Goal: Information Seeking & Learning: Find specific fact

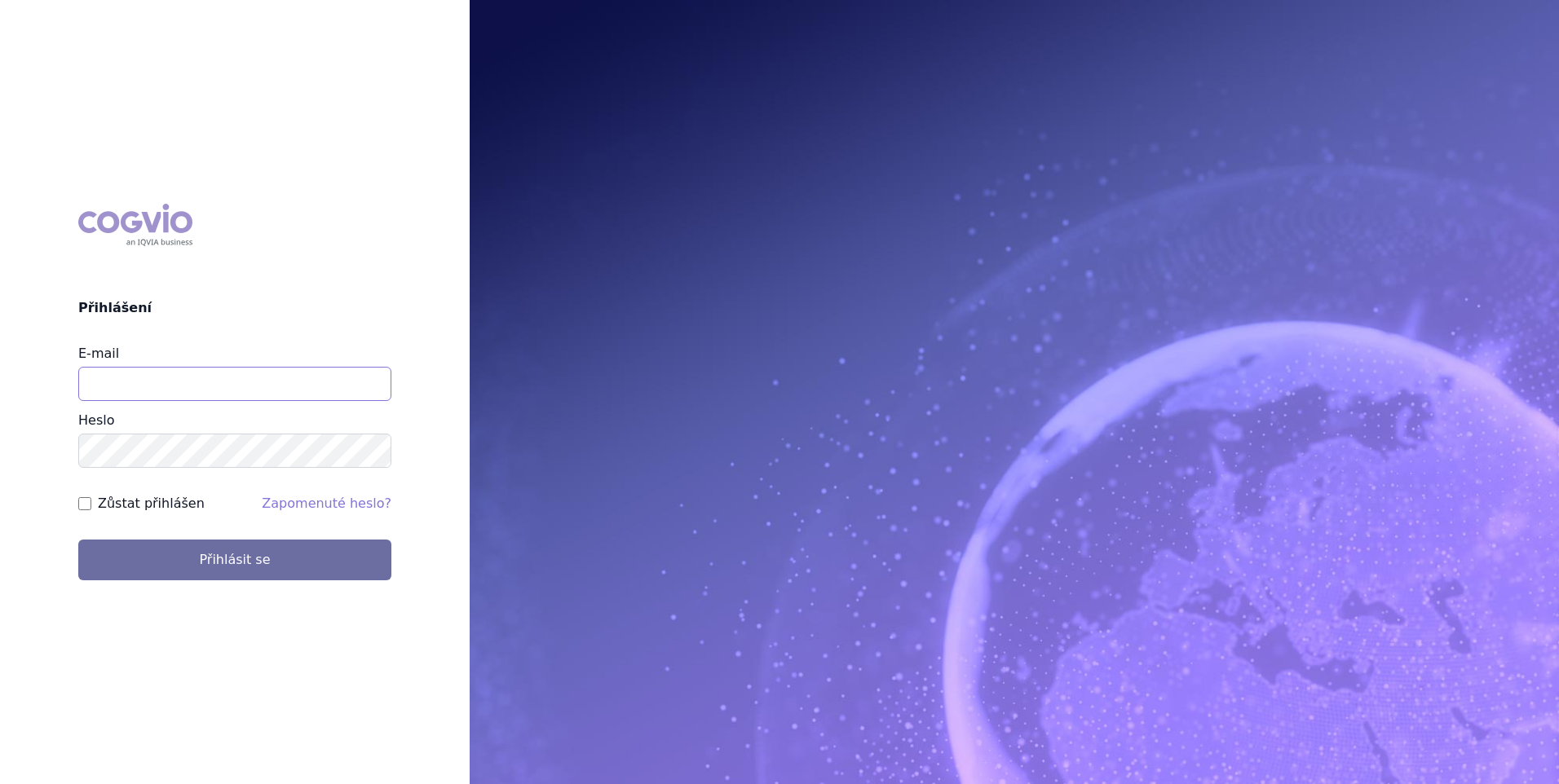
type input "jana.sipkova@vzp.cz"
click at [158, 508] on label "Zůstat přihlášen" at bounding box center [151, 503] width 107 height 19
click at [92, 508] on input "Zůstat přihlášen" at bounding box center [84, 504] width 13 height 13
checkbox input "true"
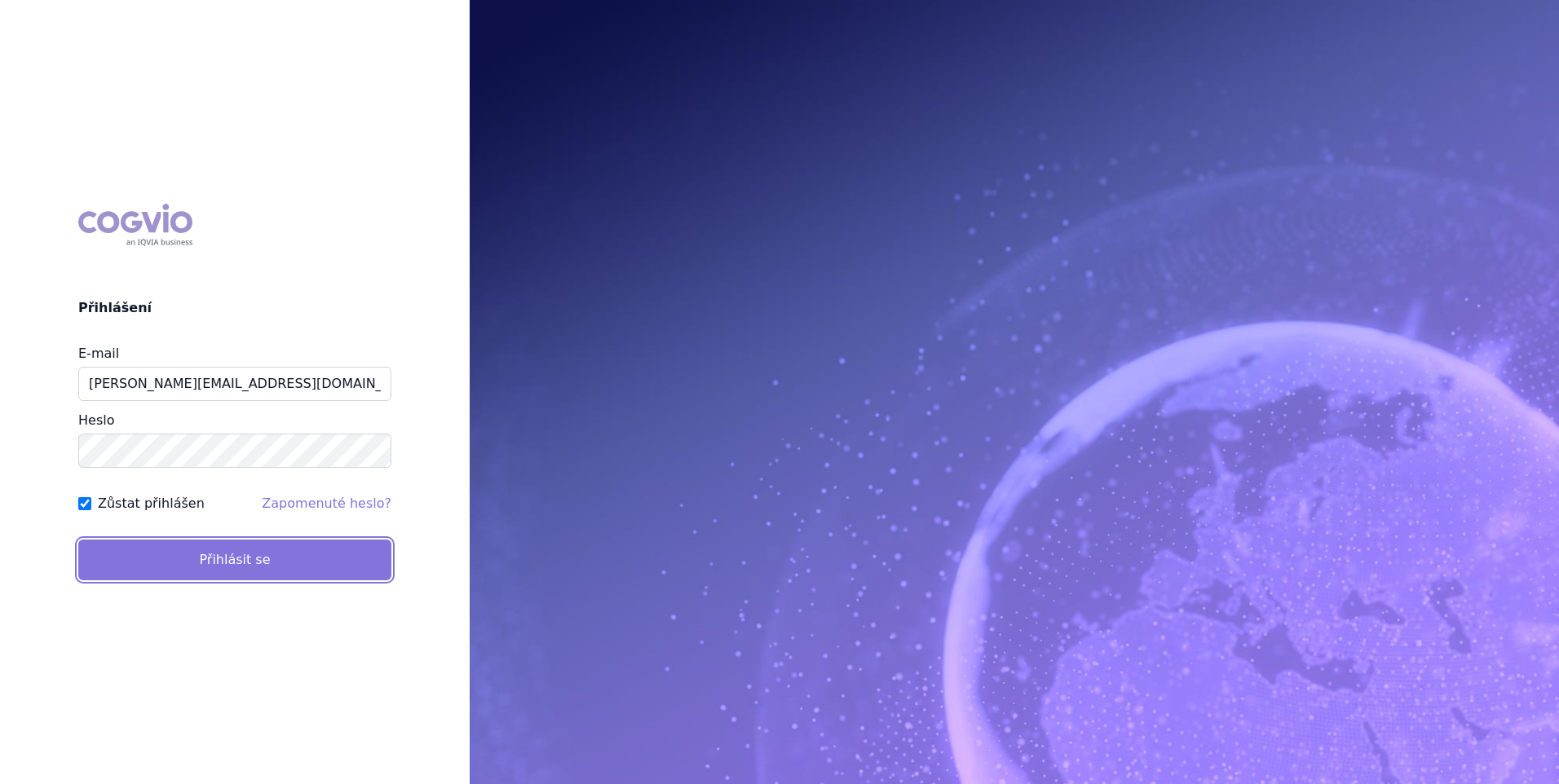
click at [164, 545] on button "Přihlásit se" at bounding box center [234, 560] width 313 height 41
click at [191, 545] on button "Přihlásit se" at bounding box center [234, 560] width 313 height 41
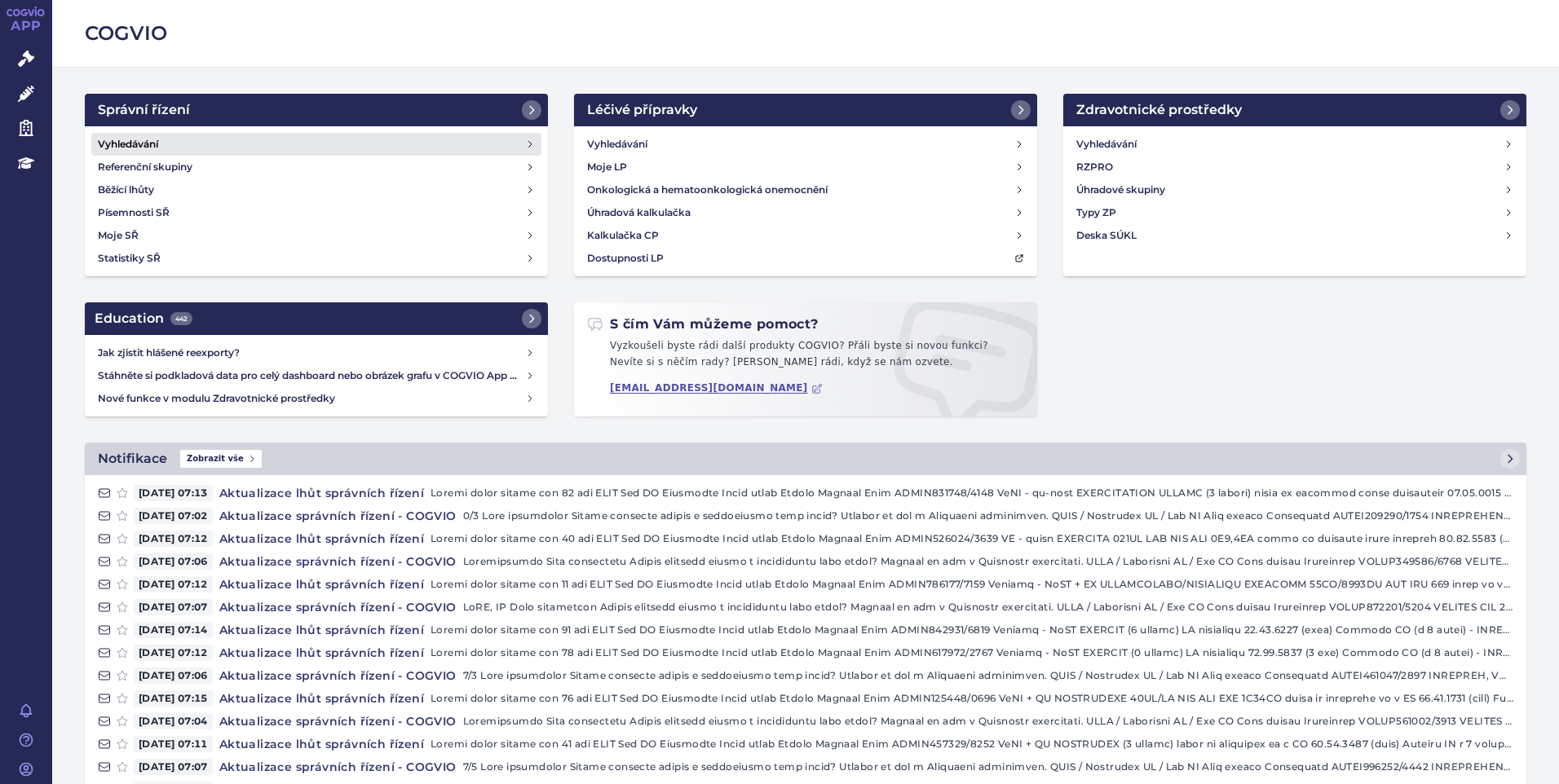
click at [146, 133] on link "Vyhledávání" at bounding box center [317, 144] width 450 height 23
click at [129, 146] on h4 "Vyhledávání" at bounding box center [128, 145] width 60 height 17
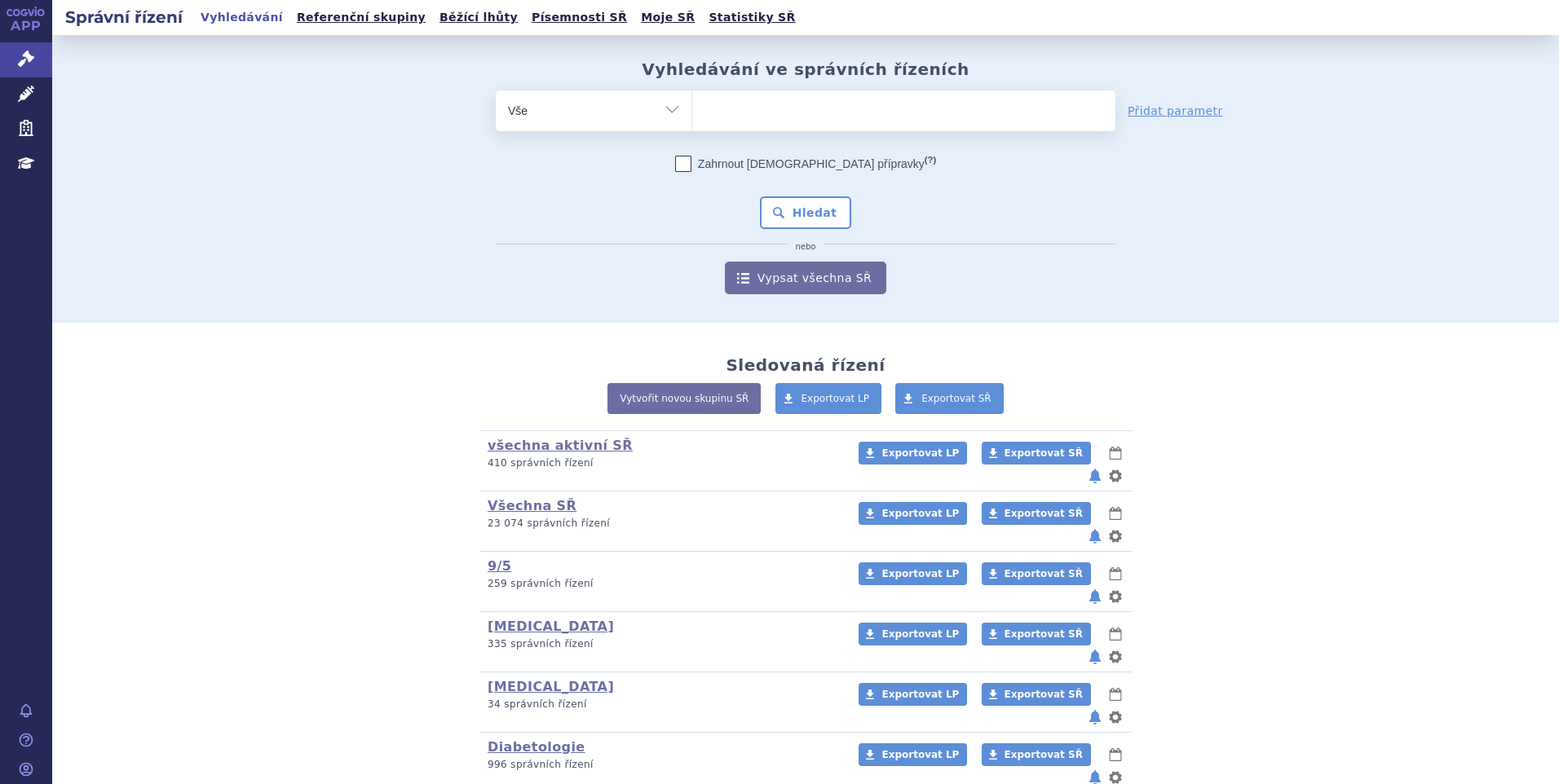
click at [782, 116] on ul at bounding box center [904, 107] width 424 height 34
click at [692, 116] on select at bounding box center [691, 110] width 1 height 41
click at [774, 113] on ul at bounding box center [904, 107] width 424 height 34
click at [692, 113] on select at bounding box center [691, 110] width 1 height 41
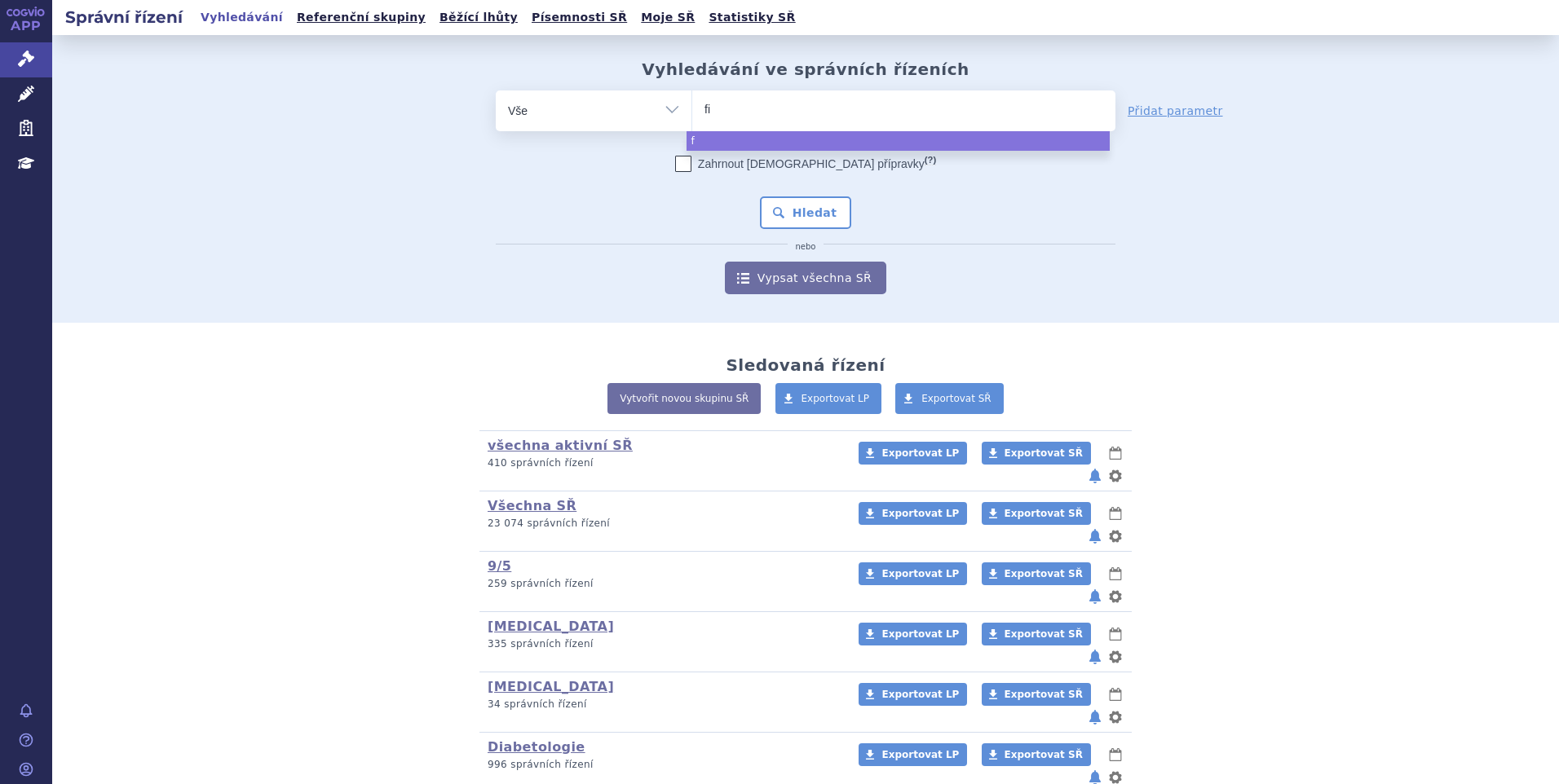
type input "fil"
type input "filsu"
type input "filsuve"
type input "filsuvez"
select select "filsuvez"
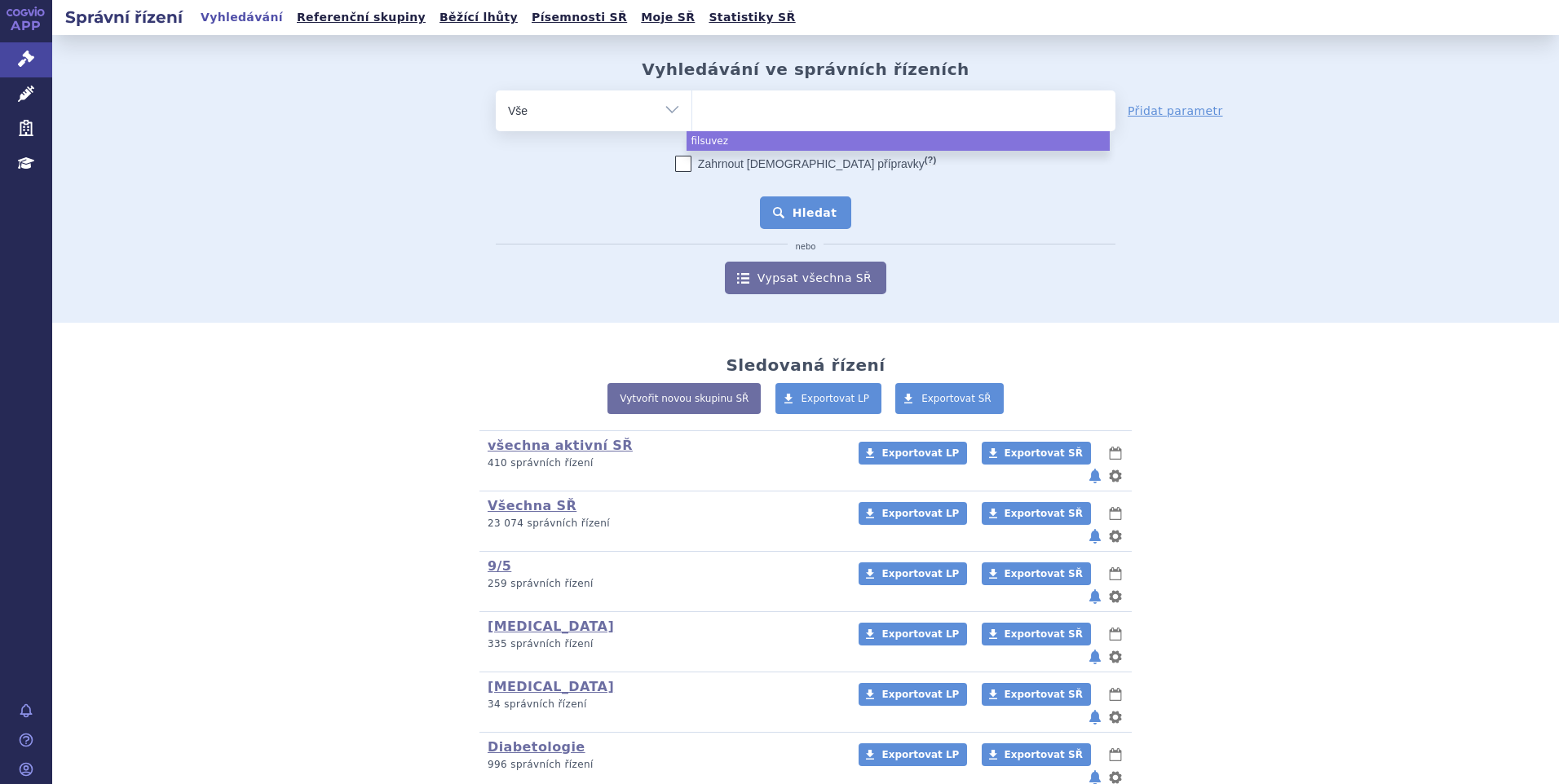
click at [797, 225] on button "Hledat" at bounding box center [805, 212] width 92 height 32
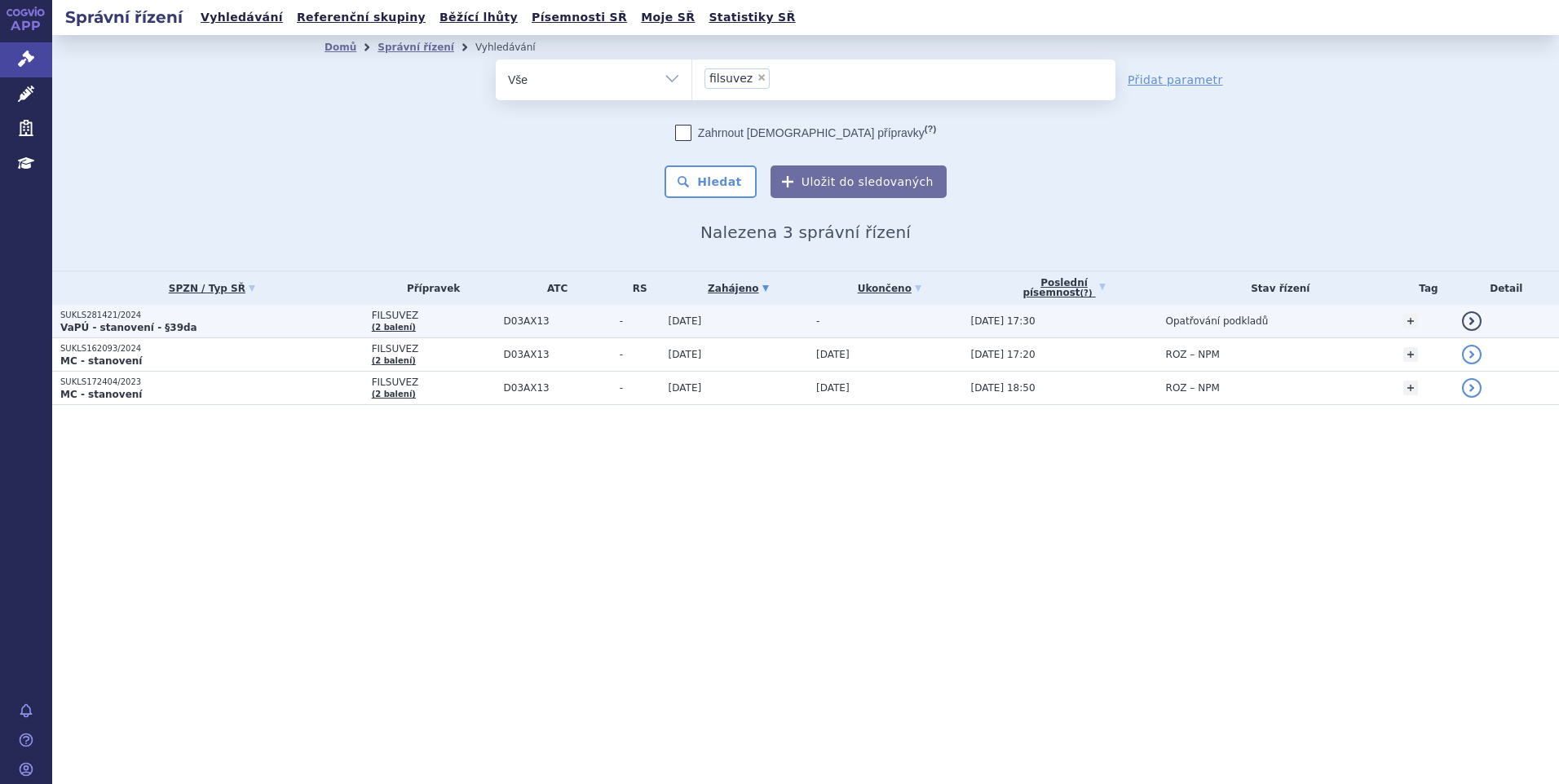
click at [105, 328] on strong "VaPÚ - stanovení - §39da" at bounding box center [129, 327] width 137 height 11
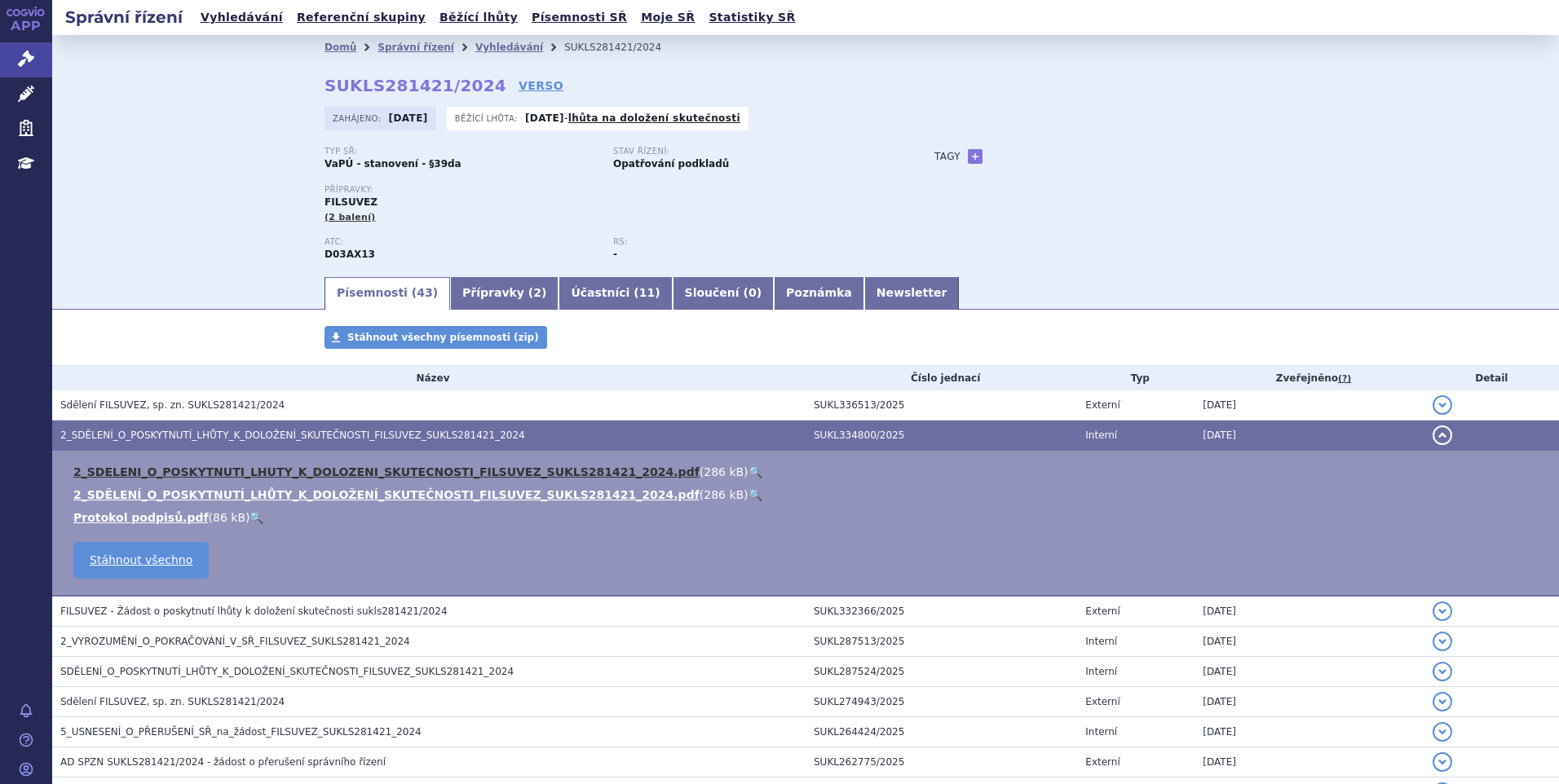
click at [189, 478] on link "2_SDELENI_O_POSKYTNUTI_LHUTY_K_DOLOZENI_SKUTECNOSTI_FILSUVEZ_SUKLS281421_2024.p…" at bounding box center [387, 472] width 627 height 13
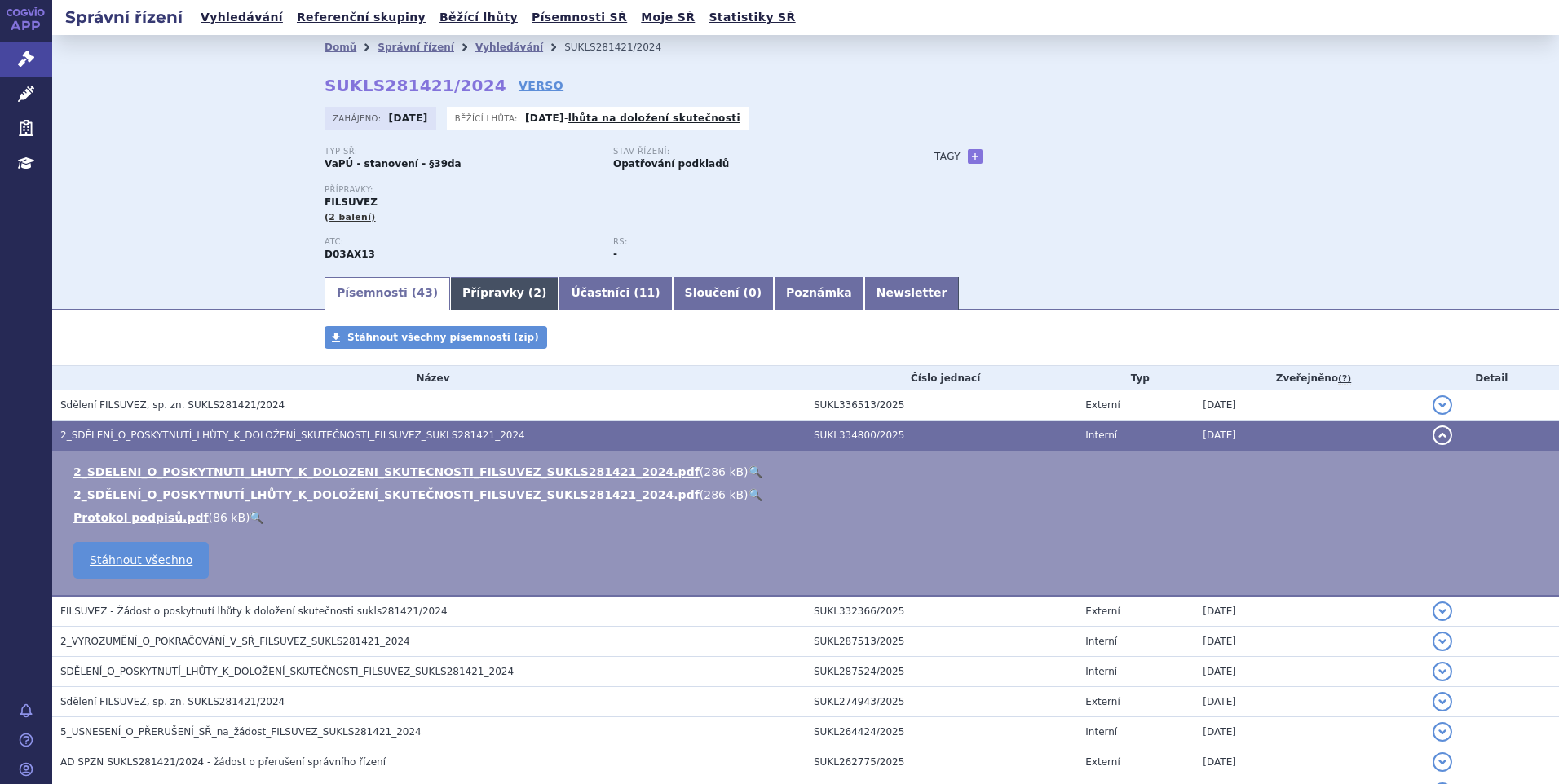
click at [512, 295] on link "Přípravky ( 2 )" at bounding box center [504, 293] width 108 height 32
